Goal: Information Seeking & Learning: Understand process/instructions

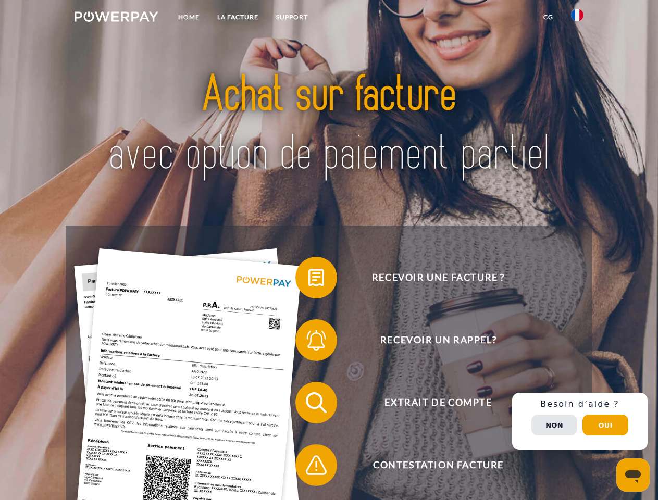
click at [116, 18] on img at bounding box center [116, 16] width 84 height 10
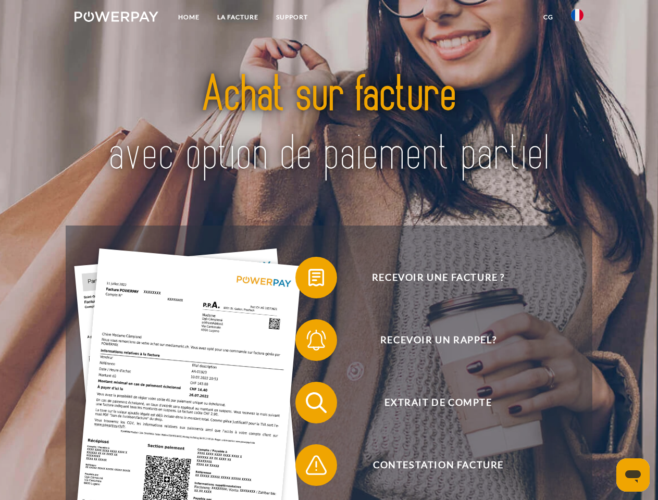
click at [577, 18] on img at bounding box center [577, 15] width 12 height 12
click at [548, 17] on link "CG" at bounding box center [548, 17] width 28 height 19
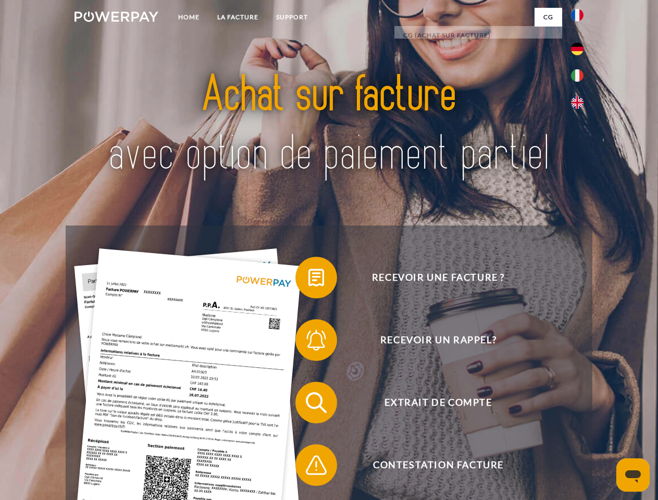
click at [308, 280] on span at bounding box center [300, 278] width 52 height 52
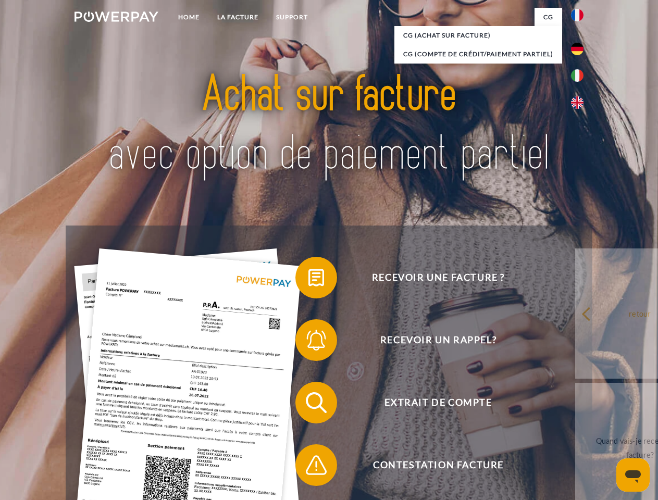
click at [308, 342] on span at bounding box center [300, 340] width 52 height 52
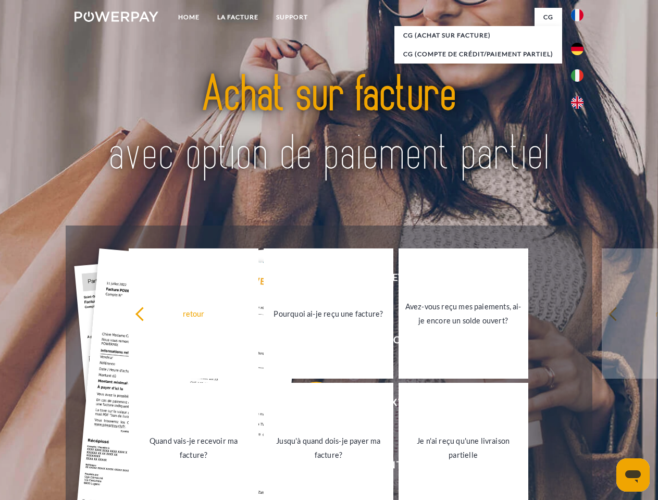
click at [308, 405] on link "Jusqu'à quand dois-je payer ma facture?" at bounding box center [329, 448] width 130 height 130
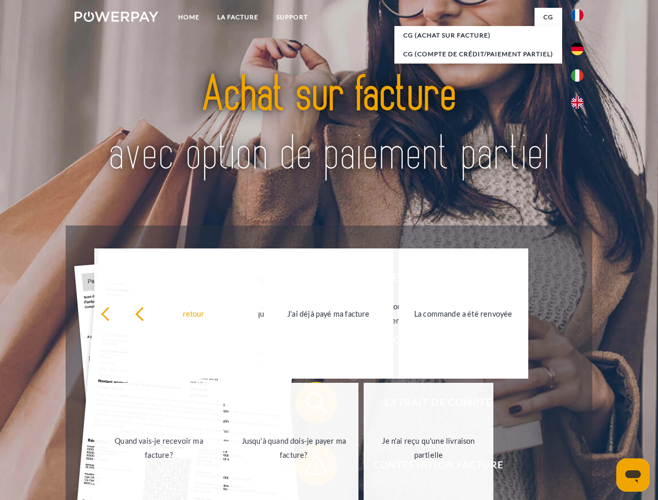
click at [308, 467] on span at bounding box center [300, 465] width 52 height 52
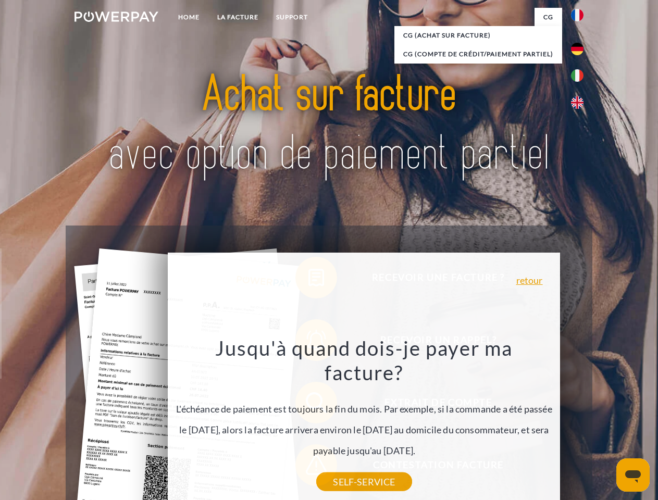
click at [580, 421] on div "Recevoir une facture ? Recevoir un rappel? Extrait de compte retour" at bounding box center [329, 434] width 526 height 417
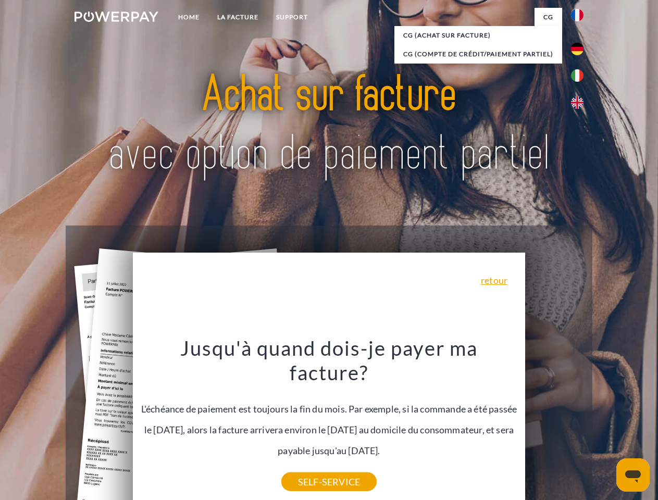
click at [554, 423] on span "Extrait de compte" at bounding box center [437, 403] width 255 height 42
click at [605, 425] on header "Home LA FACTURE Support" at bounding box center [329, 359] width 658 height 719
